Goal: Information Seeking & Learning: Learn about a topic

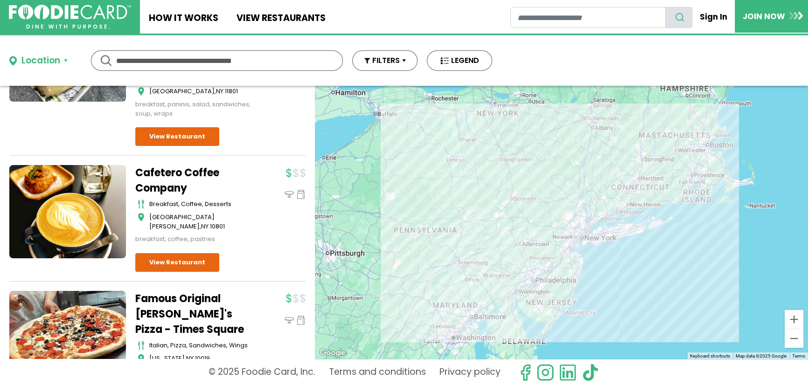
scroll to position [6962, 0]
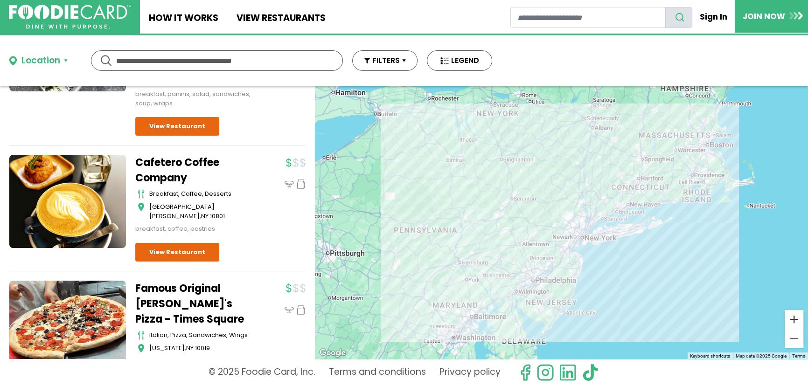
click at [795, 317] on button "Zoom in" at bounding box center [794, 319] width 19 height 19
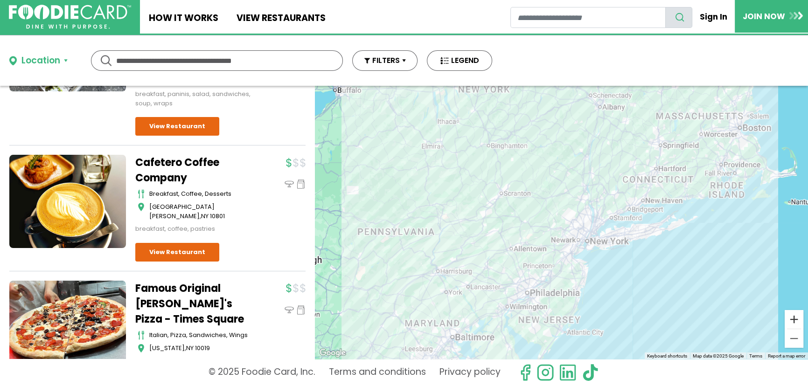
click at [795, 317] on button "Zoom in" at bounding box center [794, 319] width 19 height 19
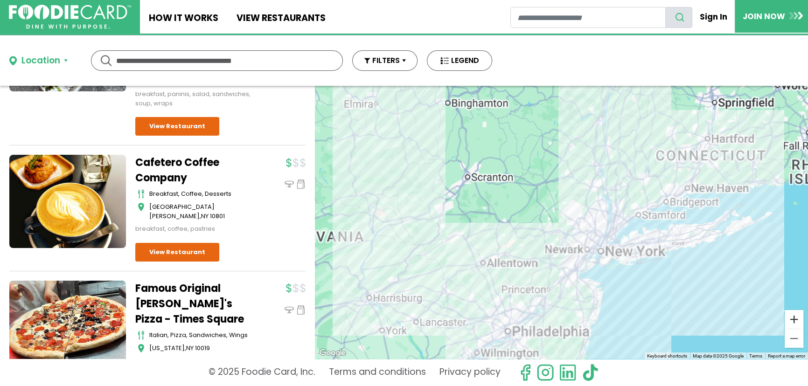
click at [795, 317] on button "Zoom in" at bounding box center [794, 319] width 19 height 19
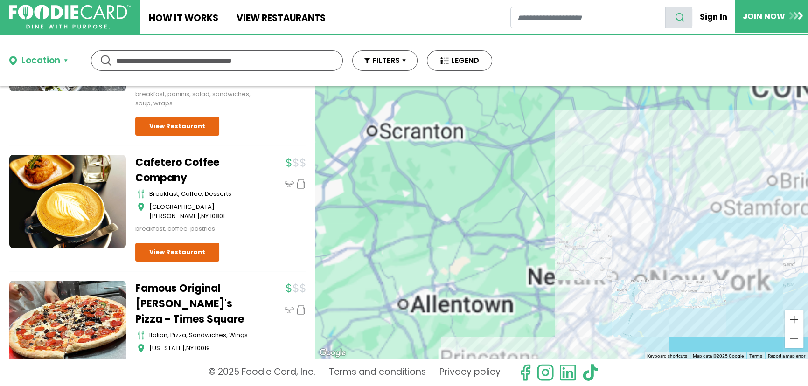
click at [795, 317] on button "Zoom in" at bounding box center [794, 319] width 19 height 19
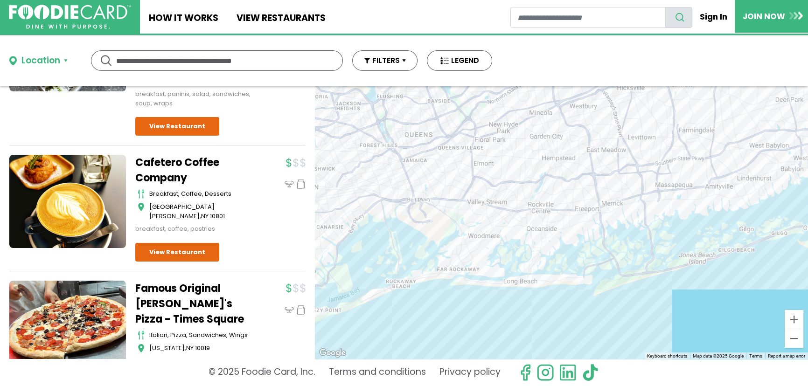
drag, startPoint x: 685, startPoint y: 306, endPoint x: 3, endPoint y: -37, distance: 763.0
click at [3, 0] on html "Skip Navigation Skip to Login Skip to Footer Home How It Works View restaurants" at bounding box center [404, 193] width 808 height 386
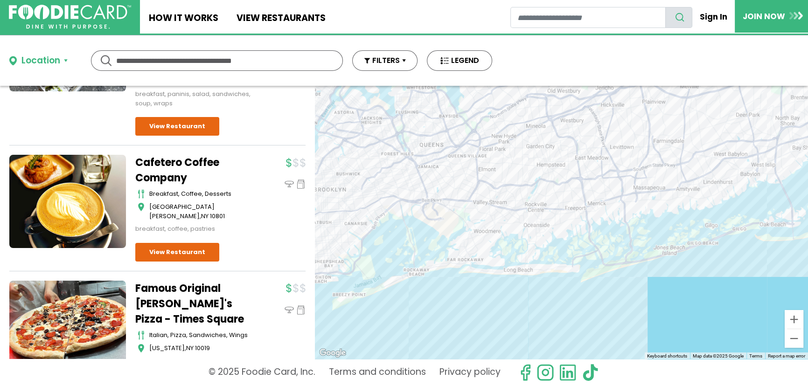
drag, startPoint x: 343, startPoint y: 62, endPoint x: 57, endPoint y: 47, distance: 286.0
click at [50, 45] on div "Location Use my current location Search by Region [US_STATE] 1994 restaurants […" at bounding box center [251, 60] width 502 height 50
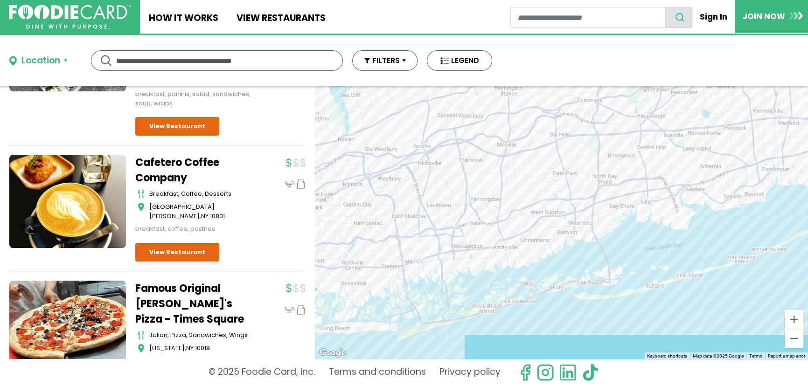
drag, startPoint x: 402, startPoint y: 155, endPoint x: 216, endPoint y: 214, distance: 195.8
click at [216, 214] on div "Dine-in Pickup 131 results for: [GEOGRAPHIC_DATA] [DEMOGRAPHIC_DATA] seafood am…" at bounding box center [404, 222] width 808 height 273
drag, startPoint x: 659, startPoint y: 228, endPoint x: 672, endPoint y: 249, distance: 24.7
click at [672, 249] on div at bounding box center [561, 222] width 493 height 273
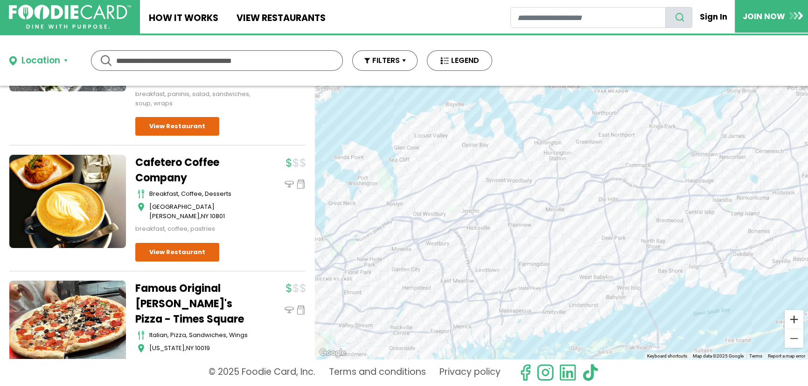
click at [791, 319] on button "Zoom in" at bounding box center [794, 319] width 19 height 19
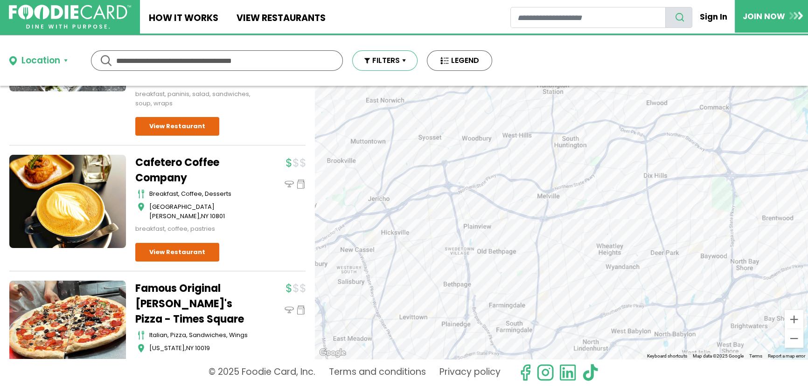
click at [387, 65] on button "FILTERS" at bounding box center [384, 60] width 65 height 21
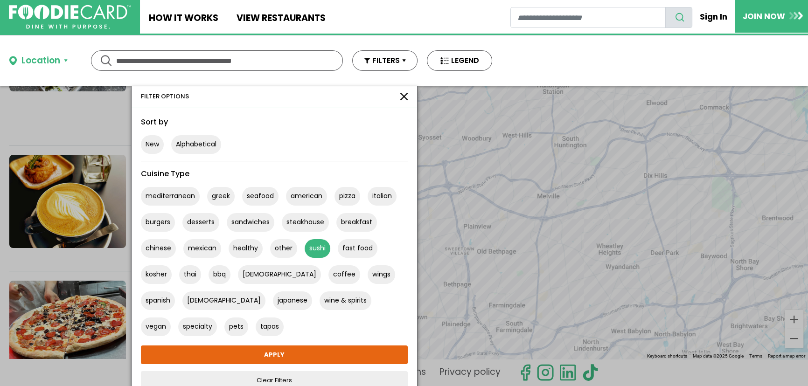
click at [313, 243] on button "sushi" at bounding box center [318, 248] width 26 height 19
click at [146, 247] on button "chinese" at bounding box center [158, 248] width 35 height 19
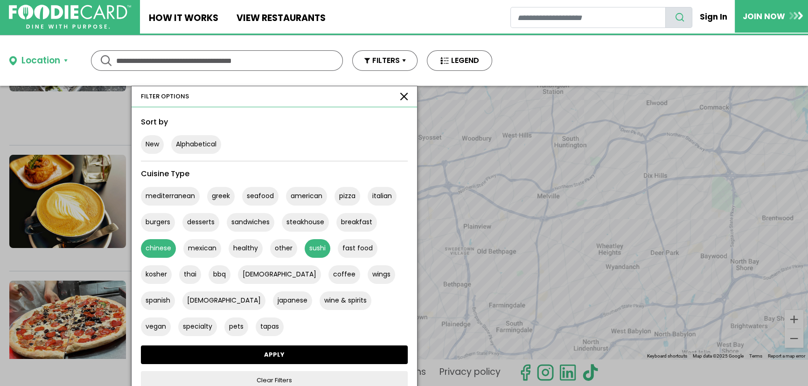
click at [216, 357] on link "APPLY" at bounding box center [274, 355] width 267 height 19
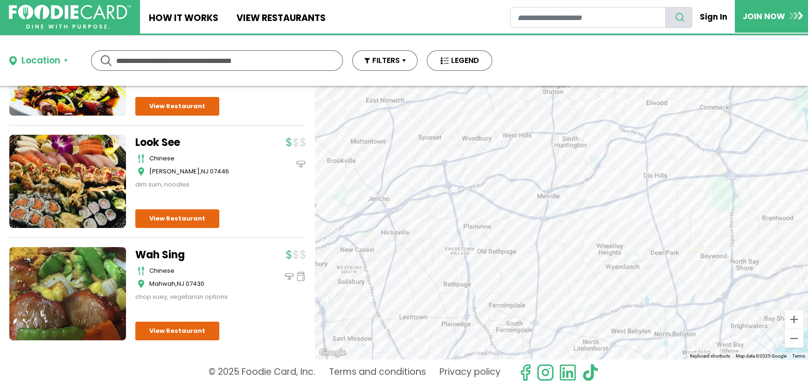
scroll to position [0, 0]
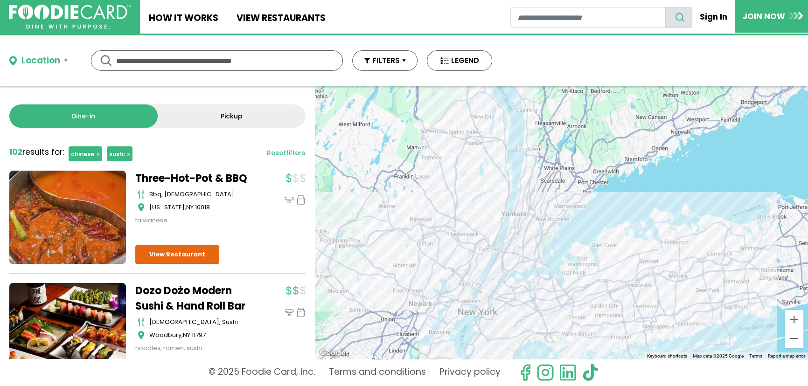
click at [225, 119] on link "Pickup" at bounding box center [232, 116] width 148 height 23
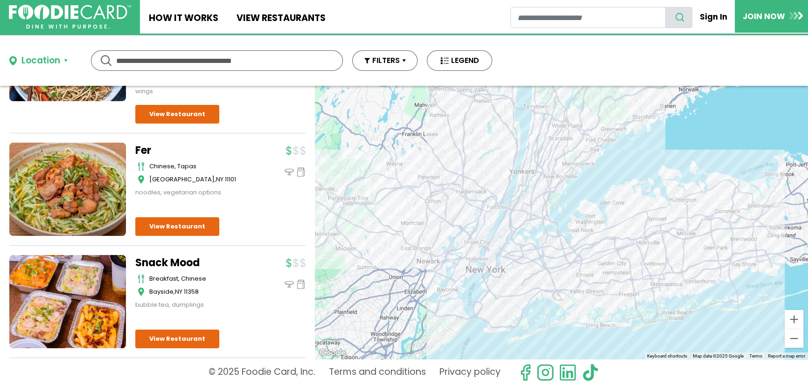
scroll to position [1838, 0]
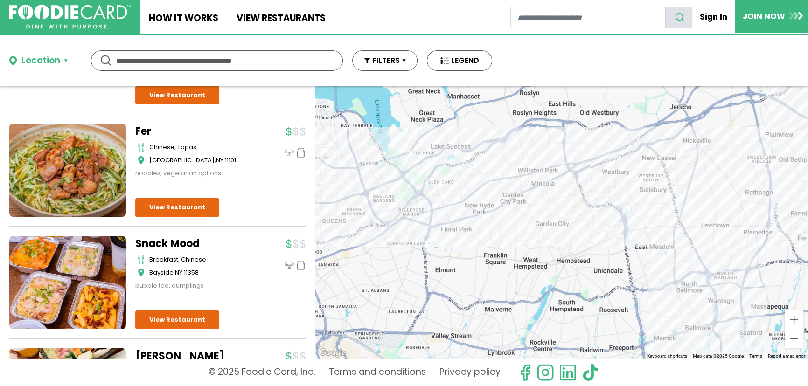
drag, startPoint x: 738, startPoint y: 254, endPoint x: 206, endPoint y: 229, distance: 533.0
click at [206, 229] on div "Dine-in Pickup 69 results for: [GEOGRAPHIC_DATA] [DEMOGRAPHIC_DATA] seafood ame…" at bounding box center [404, 222] width 808 height 273
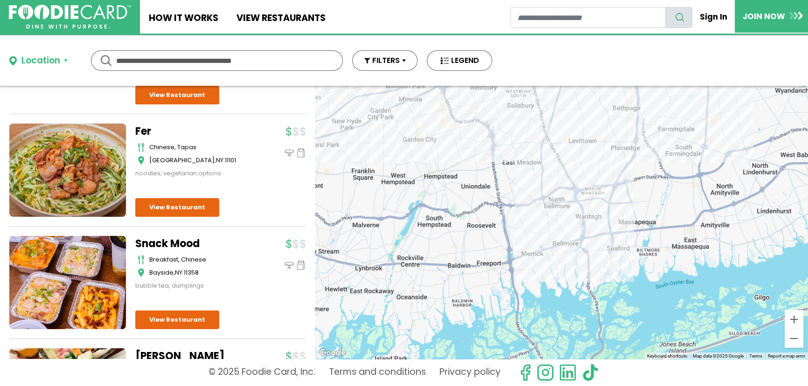
drag, startPoint x: 712, startPoint y: 266, endPoint x: 580, endPoint y: 179, distance: 158.4
click at [580, 179] on div at bounding box center [561, 222] width 493 height 273
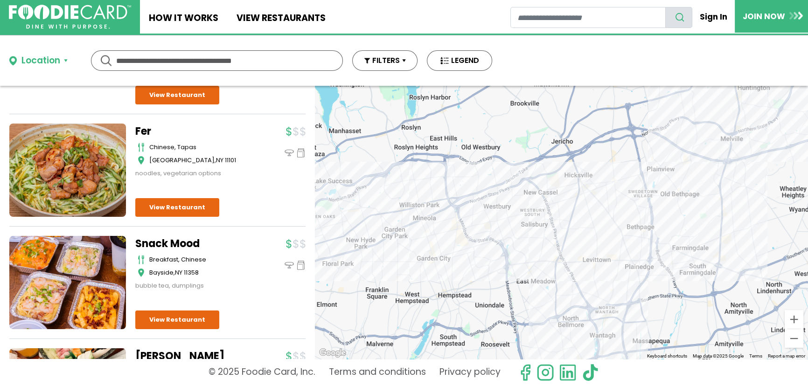
drag, startPoint x: 546, startPoint y: 140, endPoint x: 559, endPoint y: 260, distance: 120.6
click at [559, 260] on div at bounding box center [561, 222] width 493 height 273
click at [618, 186] on div at bounding box center [561, 222] width 493 height 273
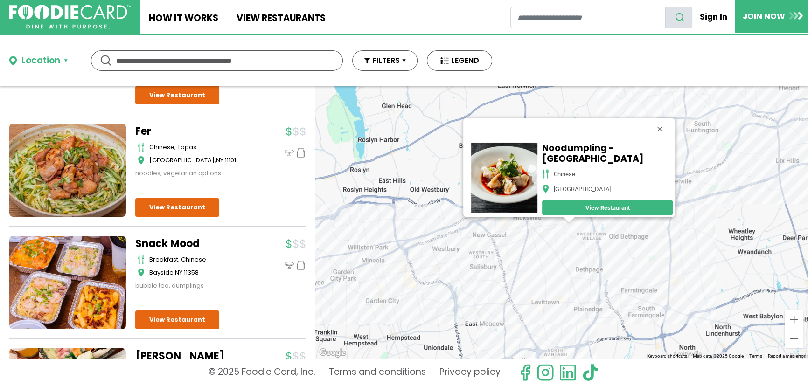
click at [680, 247] on div "Noodumpling - [GEOGRAPHIC_DATA] chinese [GEOGRAPHIC_DATA] View Restaurant" at bounding box center [561, 222] width 493 height 273
click at [624, 227] on div "Noodumpling - [GEOGRAPHIC_DATA] chinese [GEOGRAPHIC_DATA] View Restaurant" at bounding box center [561, 222] width 493 height 273
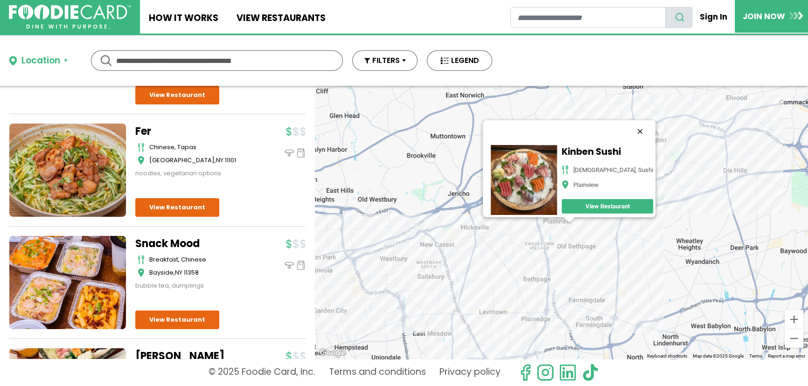
click at [629, 126] on button "Close" at bounding box center [640, 131] width 22 height 22
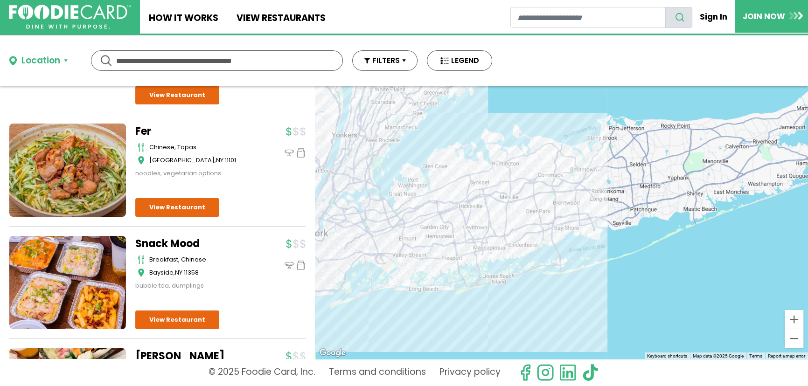
drag, startPoint x: 553, startPoint y: 296, endPoint x: 463, endPoint y: 289, distance: 90.3
click at [463, 289] on div at bounding box center [561, 222] width 493 height 273
click at [379, 65] on button "FILTERS" at bounding box center [384, 60] width 65 height 21
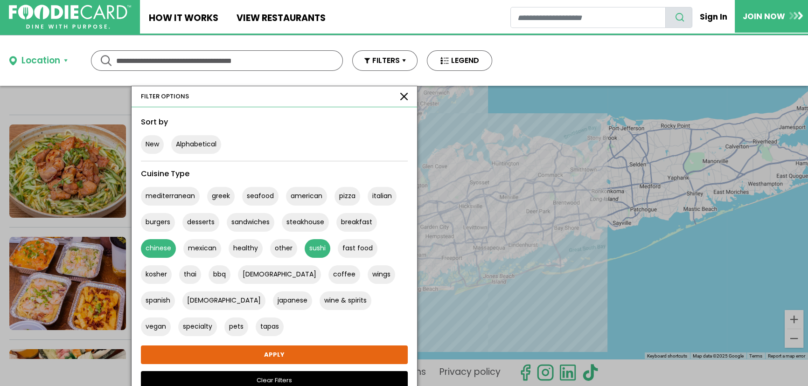
click at [262, 383] on link "Clear Filters" at bounding box center [274, 380] width 267 height 19
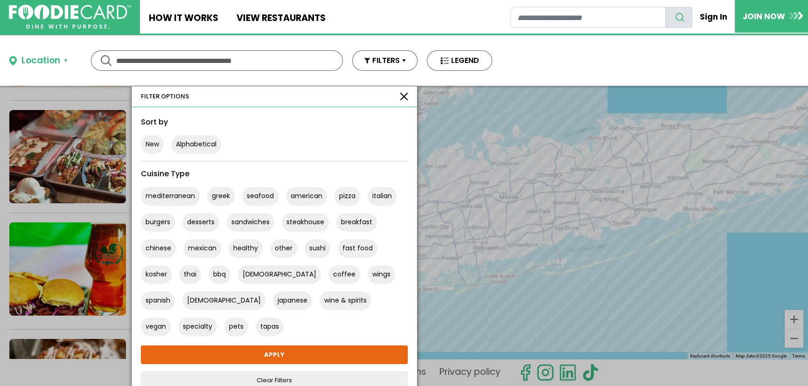
scroll to position [0, 0]
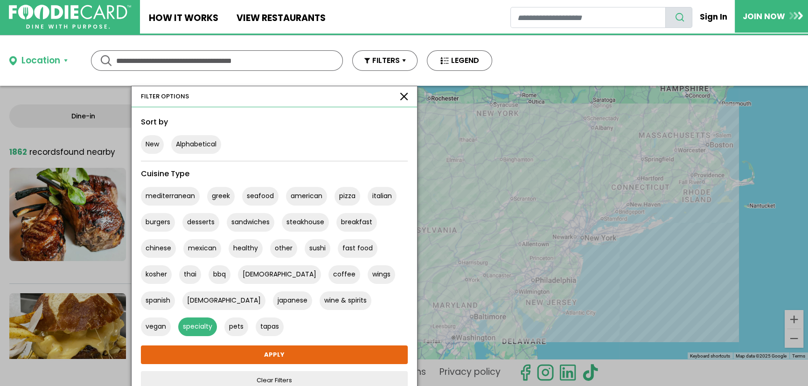
click at [217, 318] on button "specialty" at bounding box center [197, 327] width 39 height 19
click at [175, 292] on button "spanish" at bounding box center [158, 301] width 34 height 19
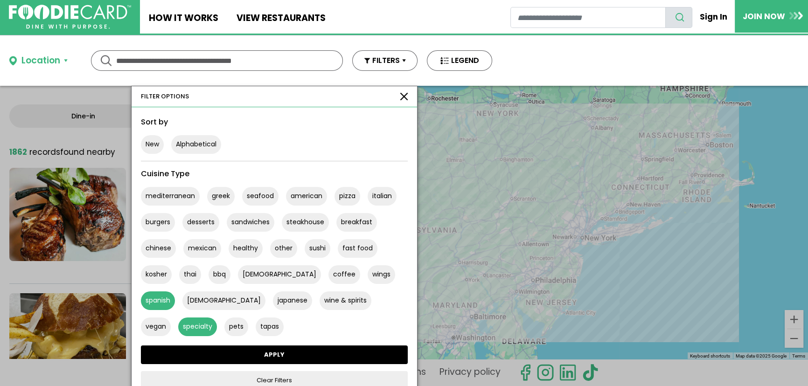
click at [308, 347] on link "APPLY" at bounding box center [274, 355] width 267 height 19
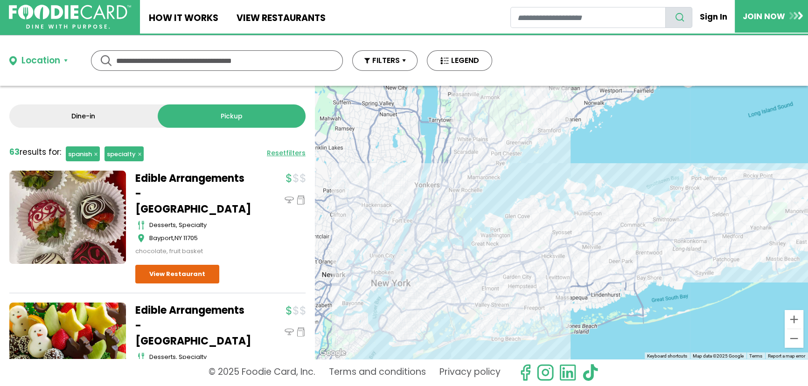
click at [564, 313] on div at bounding box center [561, 222] width 493 height 273
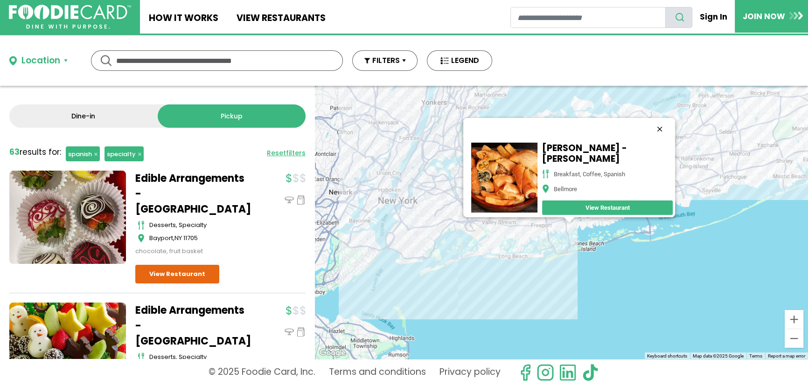
click at [658, 126] on button "Close" at bounding box center [659, 129] width 22 height 22
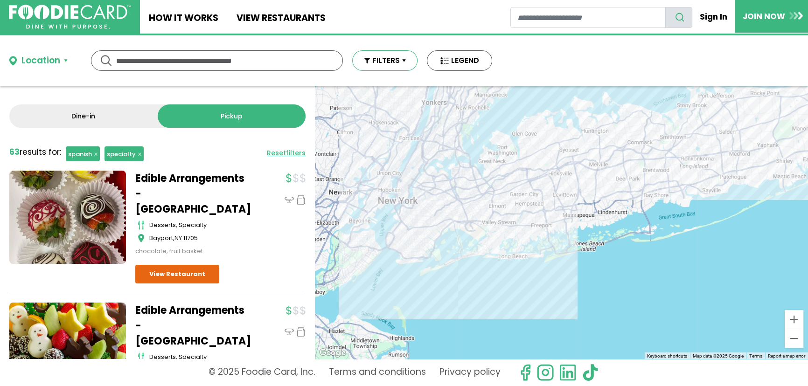
click at [376, 61] on button "FILTERS" at bounding box center [384, 60] width 65 height 21
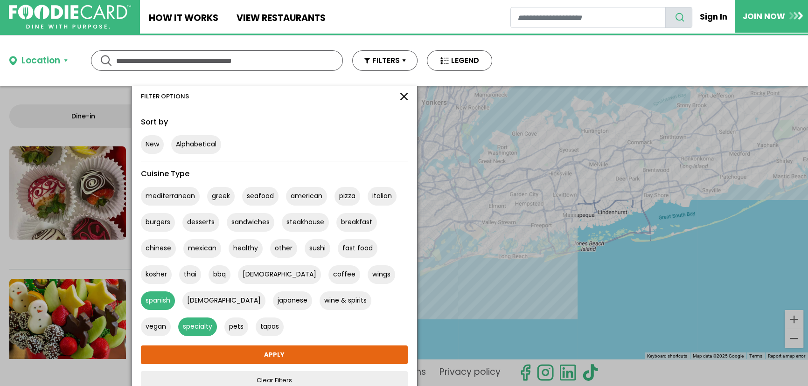
click at [217, 318] on button "specialty" at bounding box center [197, 327] width 39 height 19
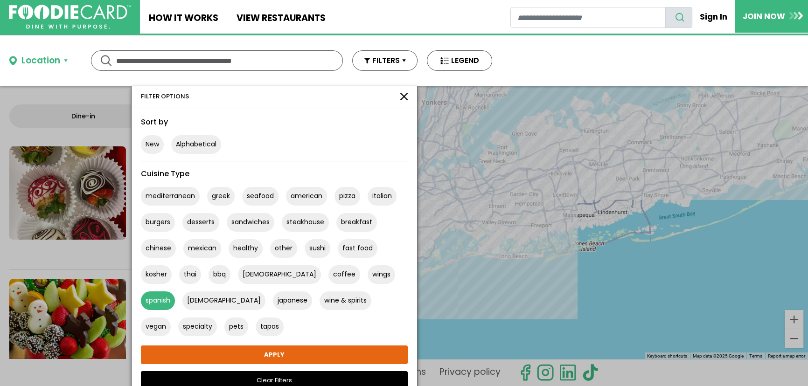
click at [286, 384] on link "Clear Filters" at bounding box center [274, 380] width 267 height 19
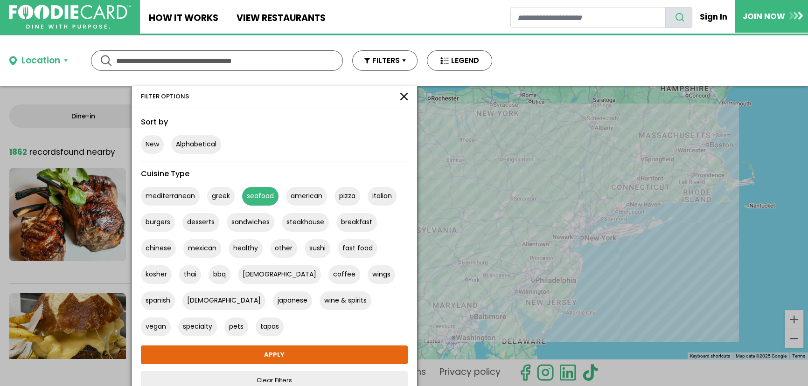
click at [255, 196] on button "seafood" at bounding box center [260, 196] width 36 height 19
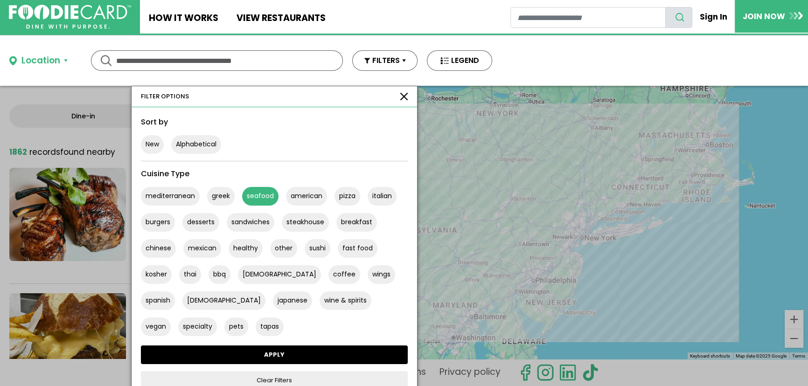
click at [256, 352] on link "APPLY" at bounding box center [274, 355] width 267 height 19
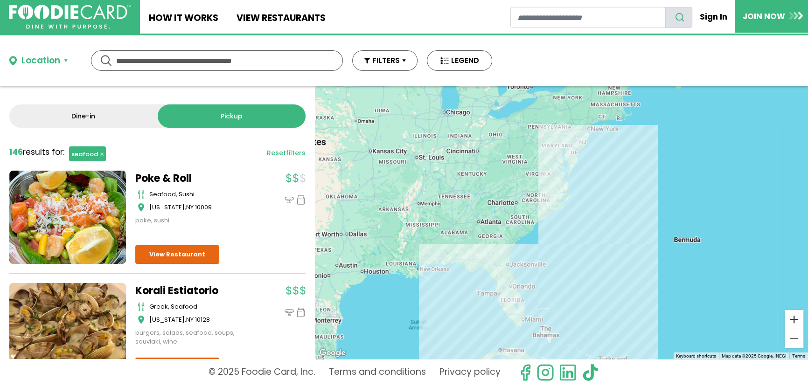
click at [794, 316] on button "Zoom in" at bounding box center [794, 319] width 19 height 19
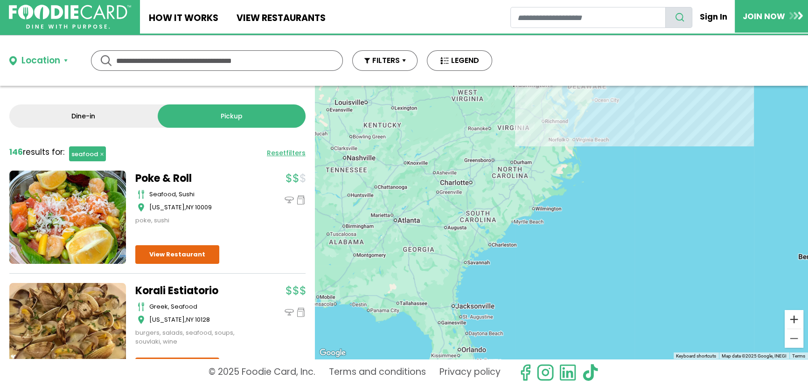
click at [794, 316] on button "Zoom in" at bounding box center [794, 319] width 19 height 19
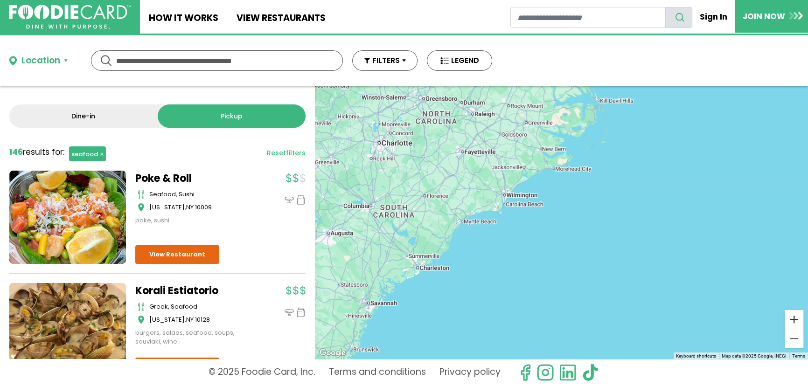
click at [792, 320] on button "Zoom in" at bounding box center [794, 319] width 19 height 19
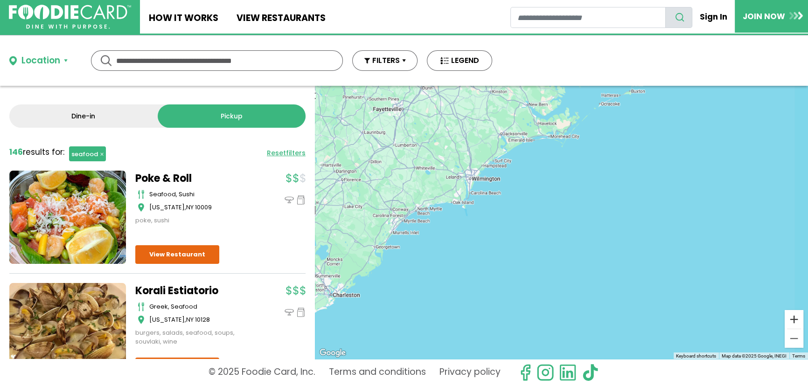
click at [792, 320] on button "Zoom in" at bounding box center [794, 319] width 19 height 19
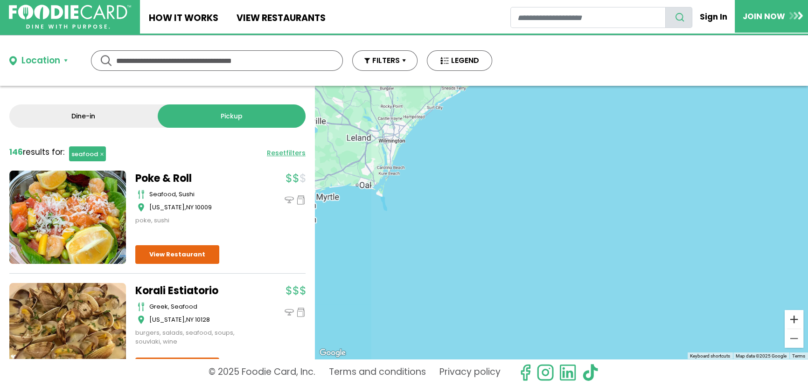
click at [792, 320] on button "Zoom in" at bounding box center [794, 319] width 19 height 19
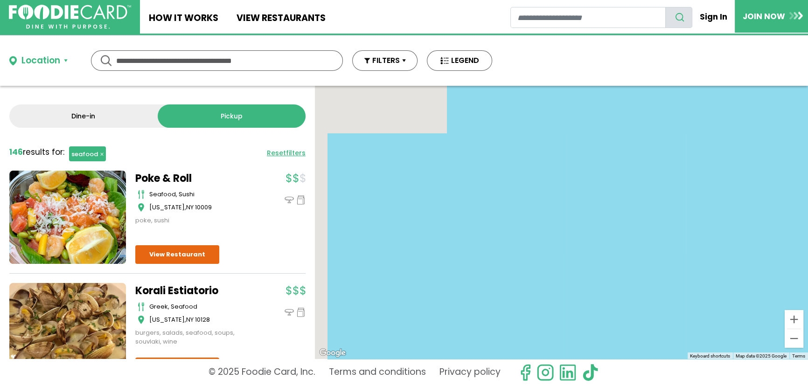
drag, startPoint x: 463, startPoint y: 201, endPoint x: 602, endPoint y: 364, distance: 214.2
click at [621, 374] on div "Location Use my current location Search by Region [US_STATE] 1599 restaurants […" at bounding box center [404, 210] width 808 height 351
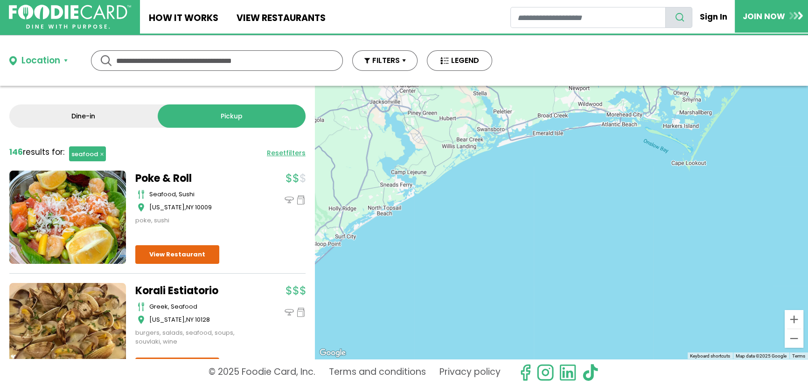
scroll to position [13, 0]
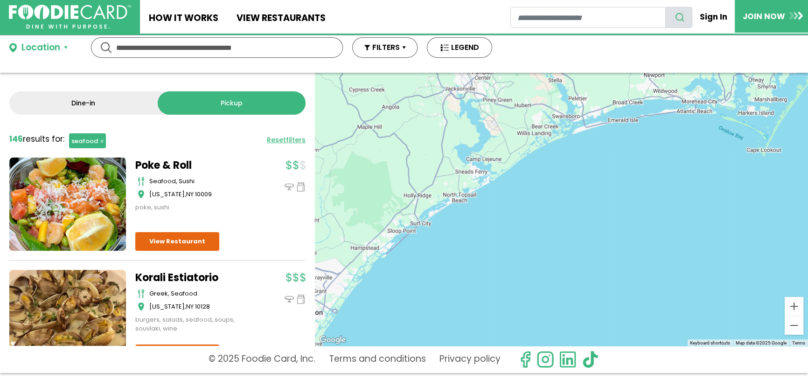
drag, startPoint x: 524, startPoint y: 302, endPoint x: 545, endPoint y: 406, distance: 105.8
click at [545, 373] on html "Skip Navigation Skip to Login Skip to Footer Home How It Works View restaurants" at bounding box center [404, 180] width 808 height 386
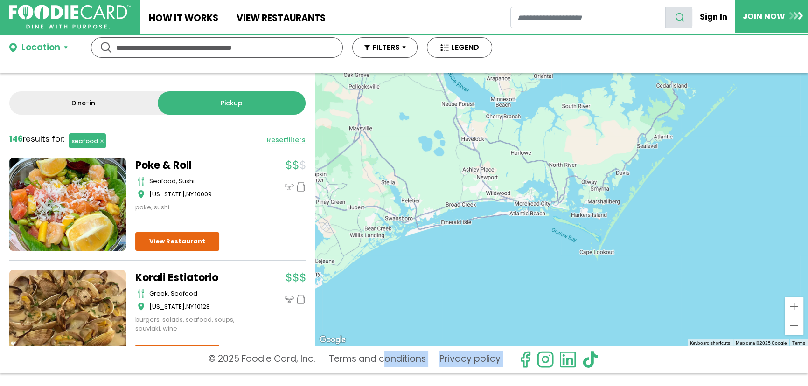
drag, startPoint x: 531, startPoint y: 294, endPoint x: 391, endPoint y: 356, distance: 153.1
click at [394, 358] on div "Location Use my current location Search by Region [US_STATE] 1599 restaurants […" at bounding box center [404, 197] width 808 height 351
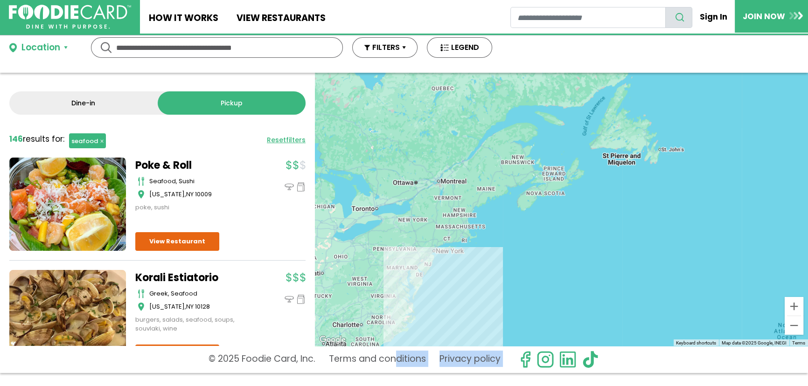
click at [446, 259] on div at bounding box center [561, 209] width 493 height 273
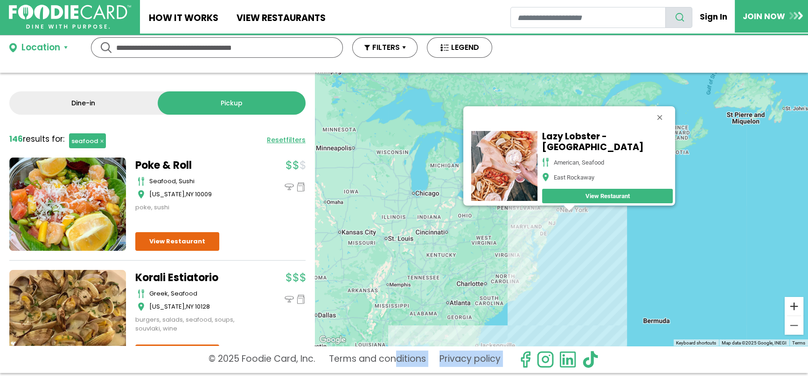
click at [794, 305] on button "Zoom in" at bounding box center [794, 306] width 19 height 19
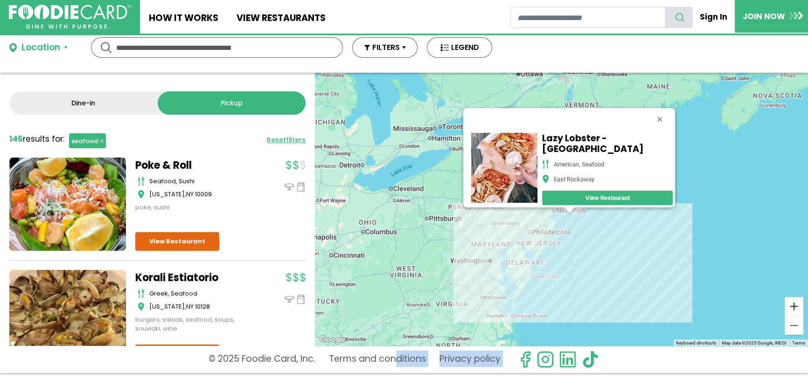
click at [794, 305] on button "Zoom in" at bounding box center [794, 306] width 19 height 19
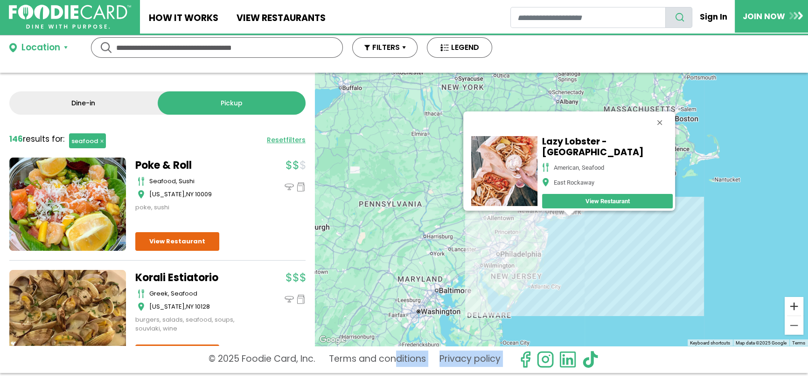
click at [794, 305] on button "Zoom in" at bounding box center [794, 306] width 19 height 19
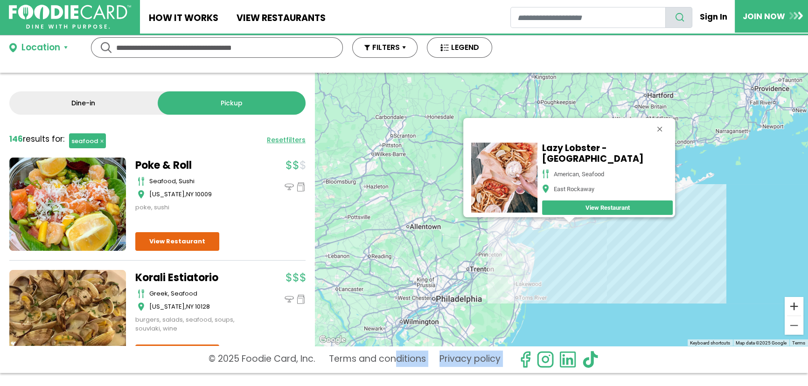
click at [794, 305] on button "Zoom in" at bounding box center [794, 306] width 19 height 19
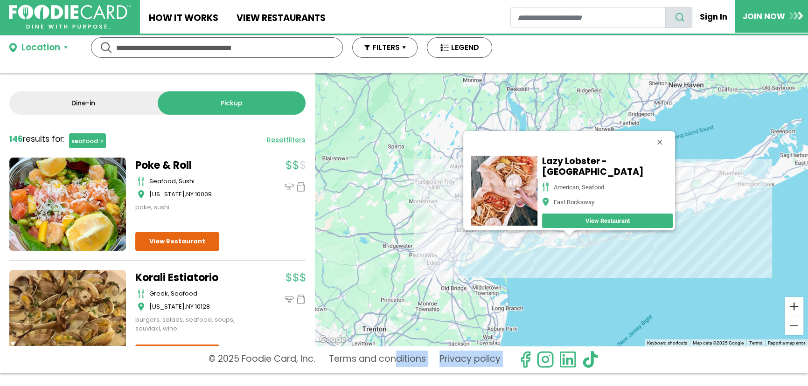
click at [794, 305] on button "Zoom in" at bounding box center [794, 306] width 19 height 19
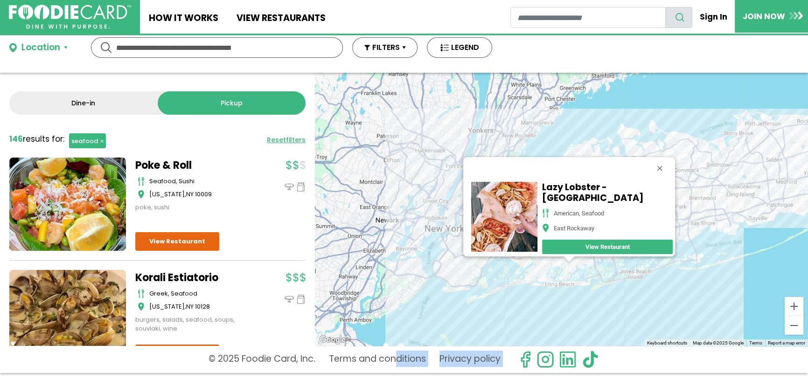
click at [594, 240] on link "View Restaurant" at bounding box center [607, 247] width 131 height 14
click at [659, 158] on button "Close" at bounding box center [659, 168] width 22 height 22
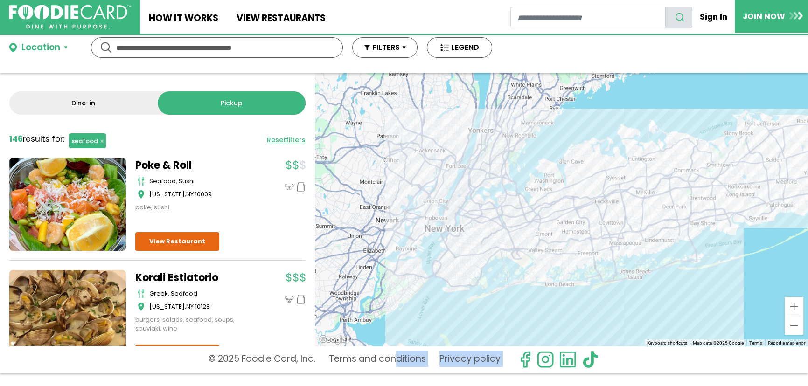
click at [627, 257] on div at bounding box center [561, 209] width 493 height 273
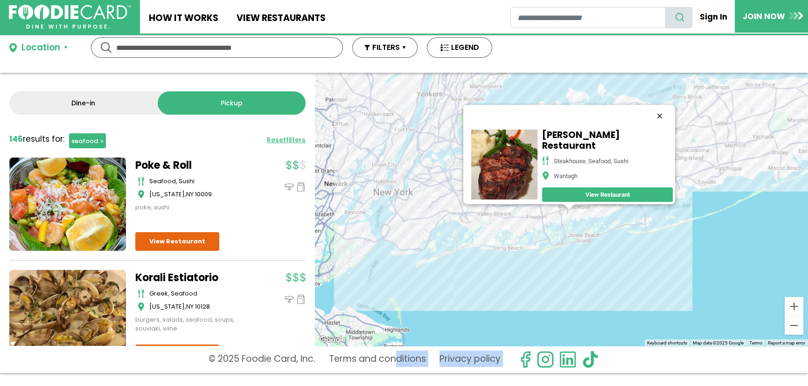
click at [654, 112] on button "Close" at bounding box center [659, 116] width 22 height 22
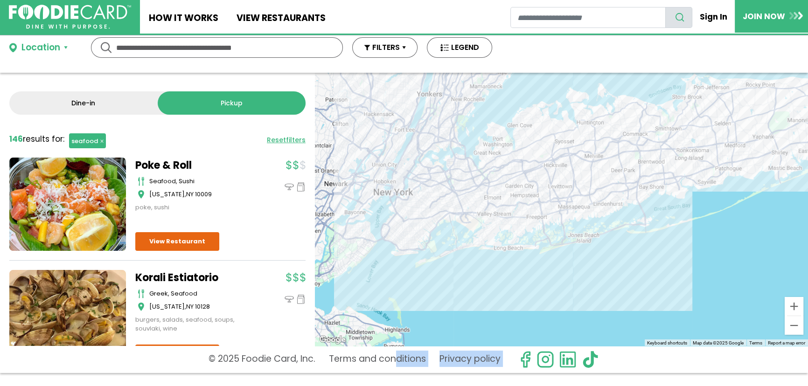
click at [457, 230] on div at bounding box center [561, 209] width 493 height 273
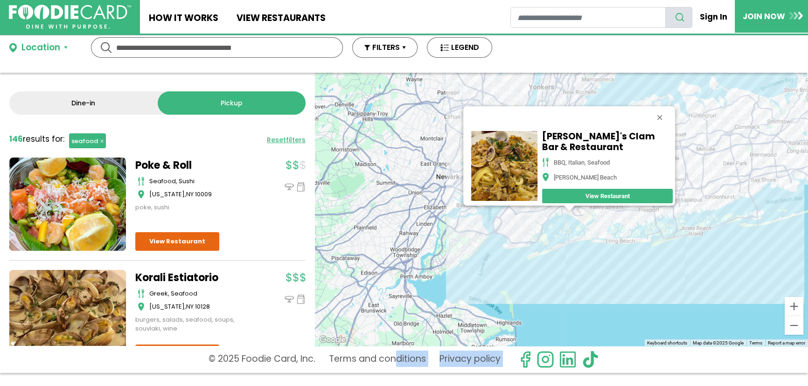
click at [592, 196] on link "View Restaurant" at bounding box center [607, 196] width 131 height 14
click at [667, 110] on button "Close" at bounding box center [659, 117] width 22 height 22
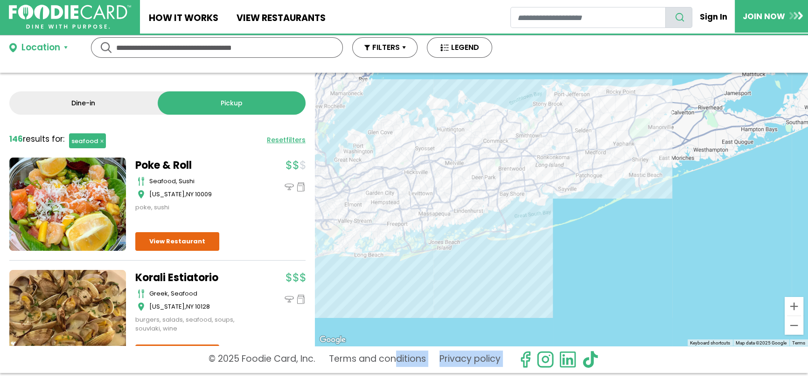
drag, startPoint x: 712, startPoint y: 294, endPoint x: 459, endPoint y: 308, distance: 253.3
click at [459, 308] on div at bounding box center [561, 209] width 493 height 273
click at [433, 160] on div at bounding box center [561, 209] width 493 height 273
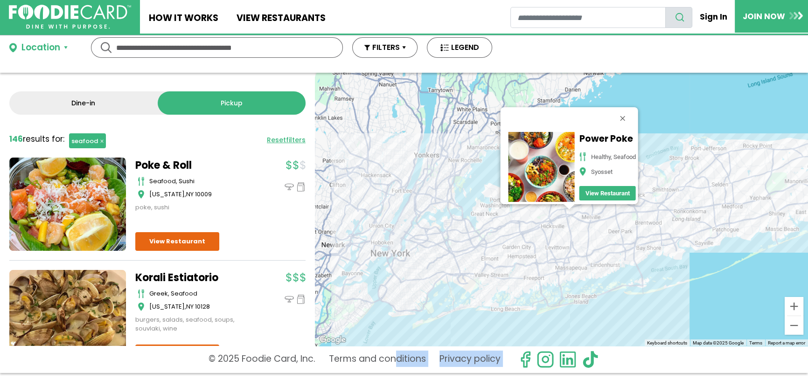
click at [615, 189] on link "View Restaurant" at bounding box center [607, 193] width 56 height 14
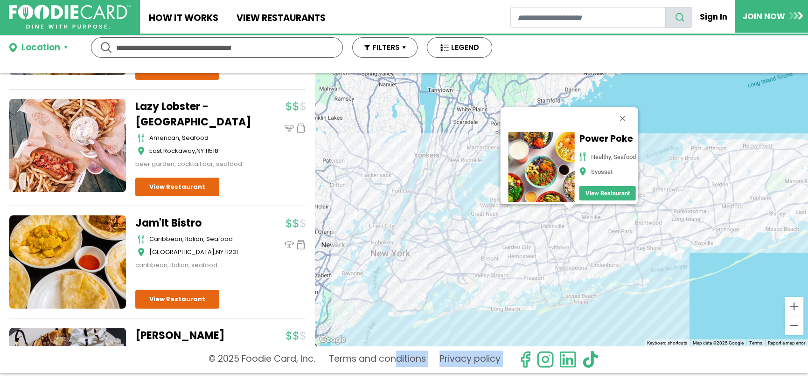
scroll to position [1202, 0]
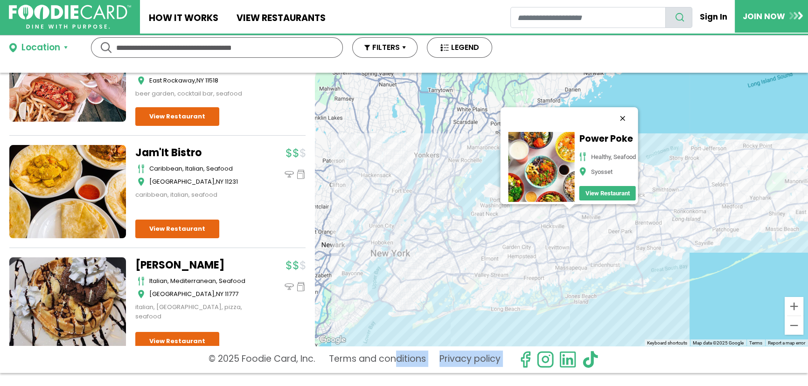
click at [628, 112] on button "Close" at bounding box center [622, 118] width 22 height 22
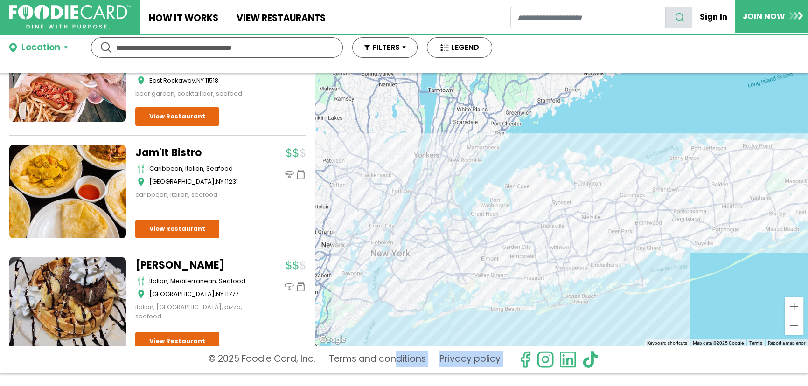
click at [498, 275] on div at bounding box center [561, 209] width 493 height 273
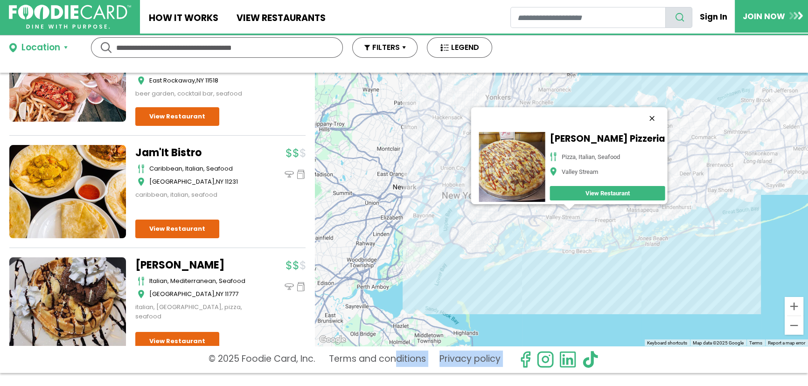
click at [642, 112] on button "Close" at bounding box center [652, 118] width 22 height 22
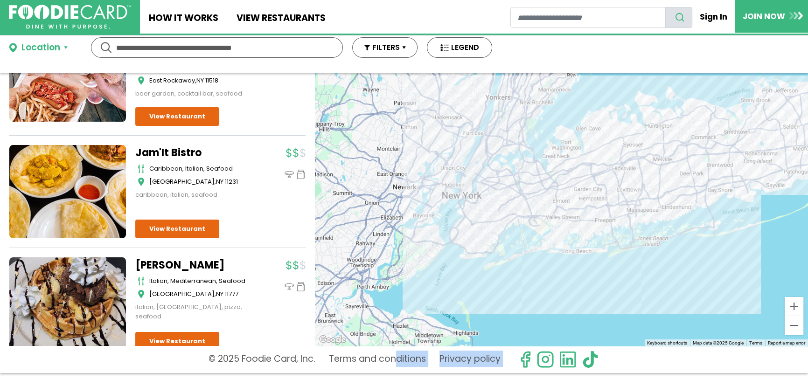
click at [594, 196] on div at bounding box center [561, 209] width 493 height 273
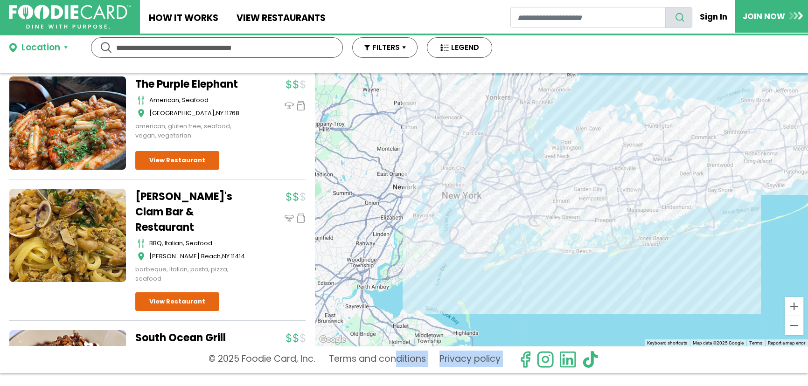
scroll to position [1484, 0]
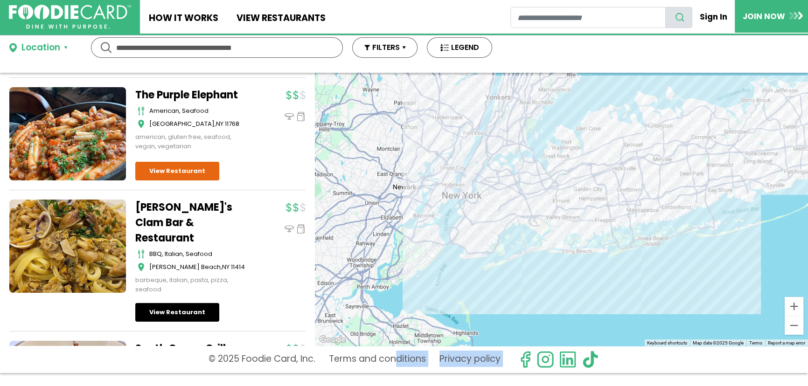
click at [178, 303] on link "View Restaurant" at bounding box center [177, 312] width 84 height 19
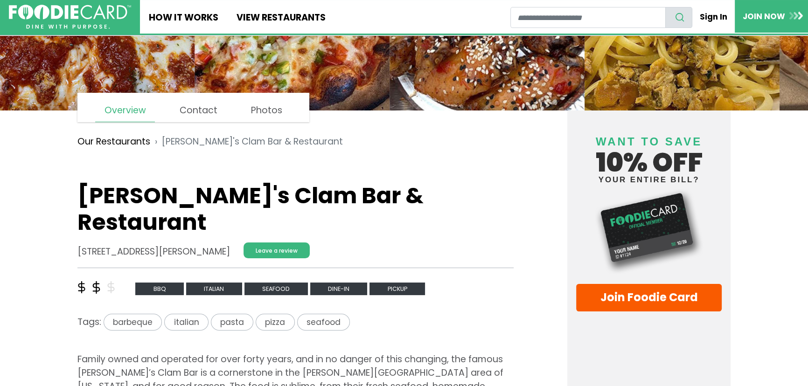
scroll to position [141, 0]
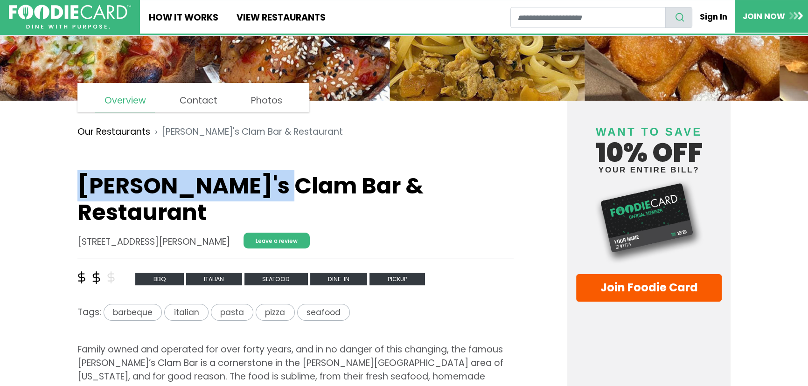
drag, startPoint x: 273, startPoint y: 183, endPoint x: 81, endPoint y: 182, distance: 192.7
click at [81, 182] on h1 "[PERSON_NAME]'s Clam Bar & Restaurant" at bounding box center [295, 200] width 436 height 54
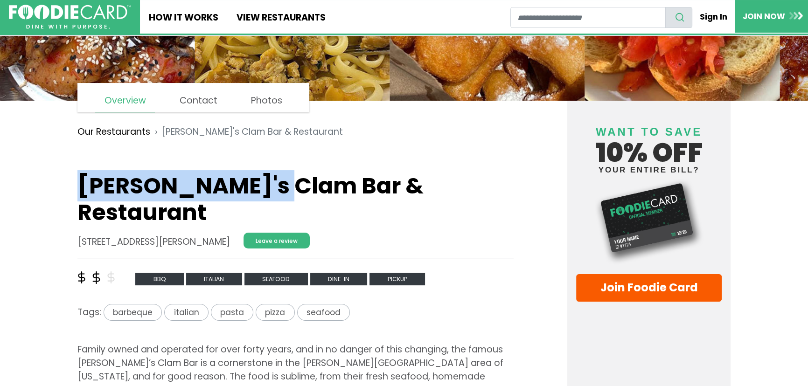
copy h1 "Lenny's Clam Bar"
